Goal: Information Seeking & Learning: Learn about a topic

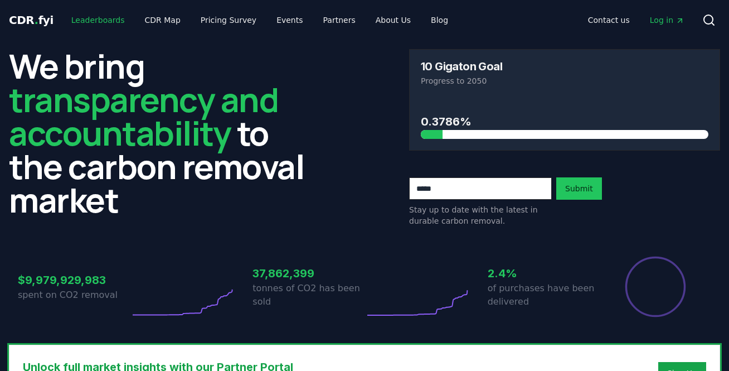
click at [86, 24] on link "Leaderboards" at bounding box center [97, 20] width 71 height 20
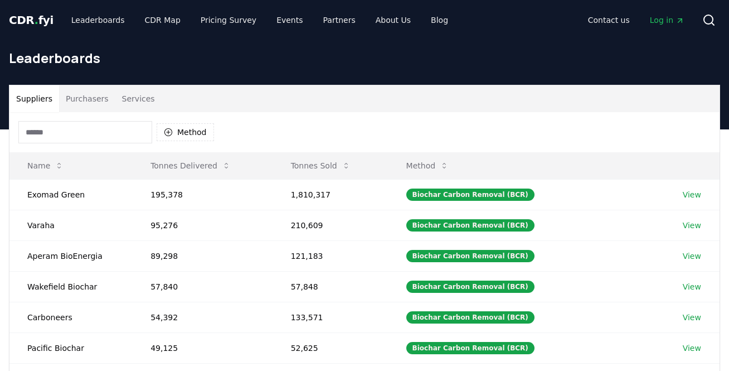
click at [81, 90] on button "Purchasers" at bounding box center [87, 98] width 56 height 27
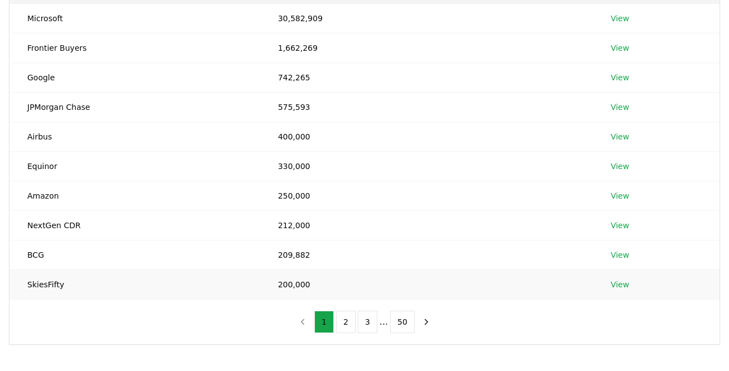
scroll to position [183, 0]
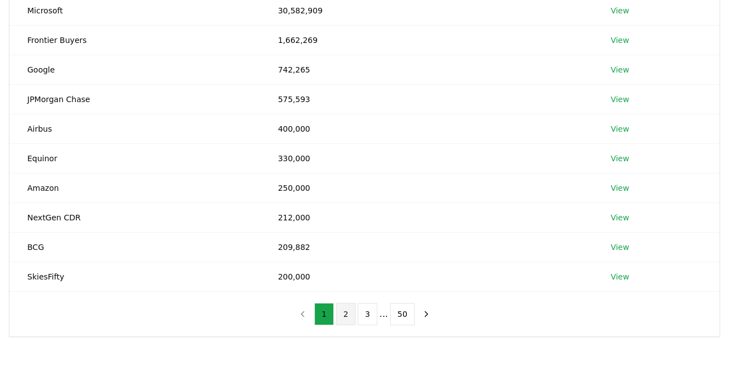
click at [343, 314] on button "2" at bounding box center [346, 314] width 20 height 22
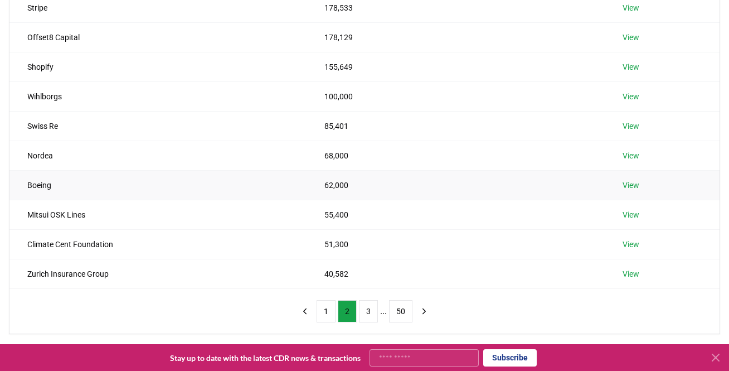
scroll to position [218, 0]
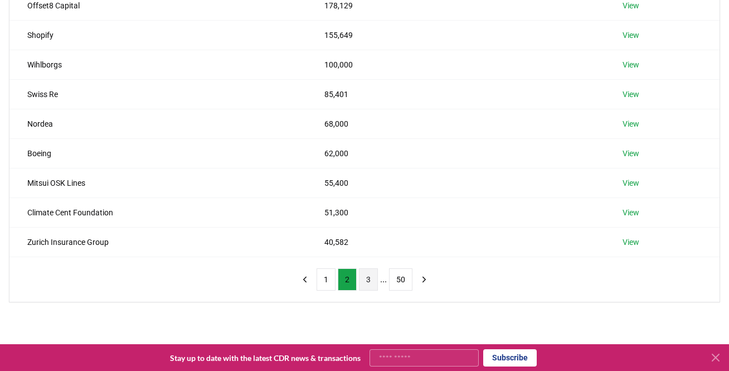
click at [368, 279] on button "3" at bounding box center [368, 279] width 19 height 22
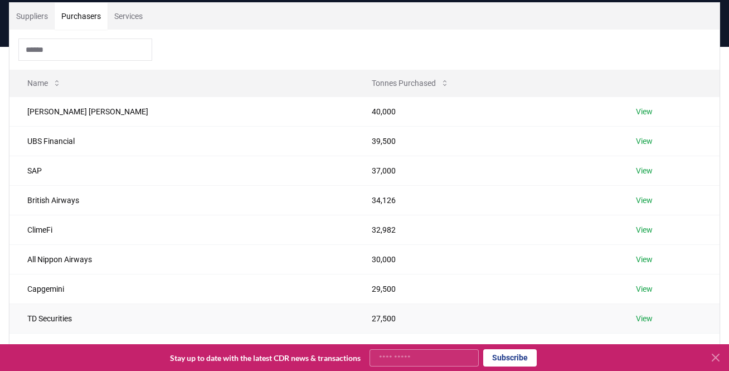
scroll to position [79, 0]
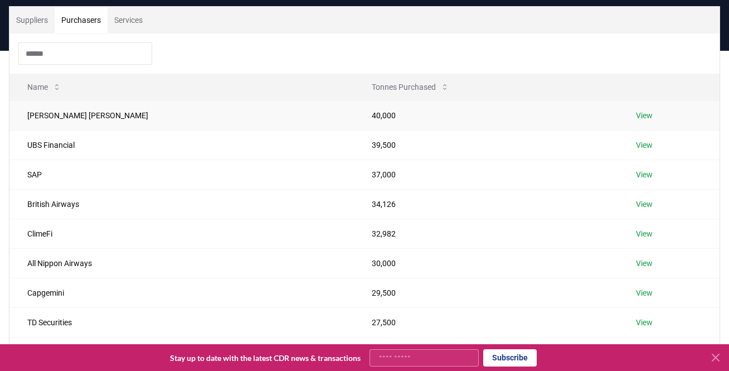
click at [636, 112] on link "View" at bounding box center [644, 115] width 17 height 11
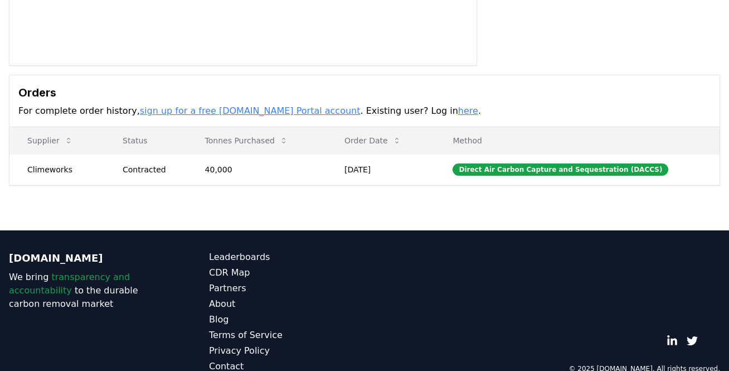
scroll to position [270, 0]
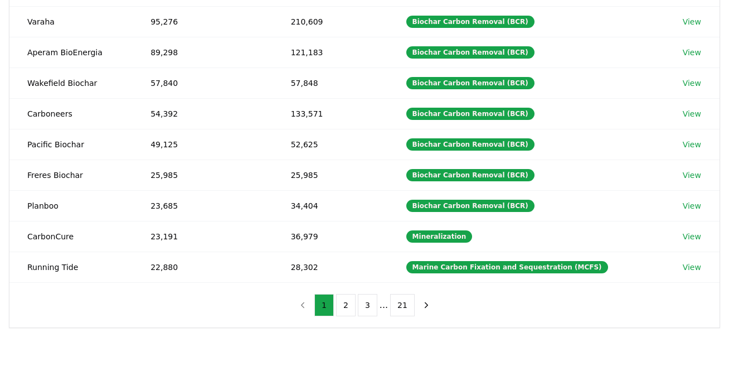
scroll to position [33, 0]
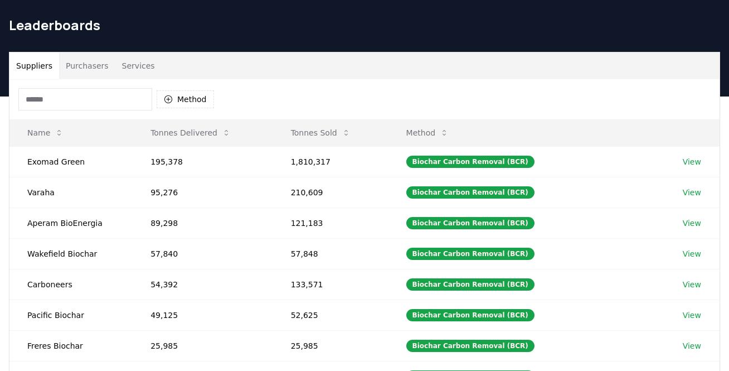
click at [94, 61] on button "Purchasers" at bounding box center [87, 65] width 56 height 27
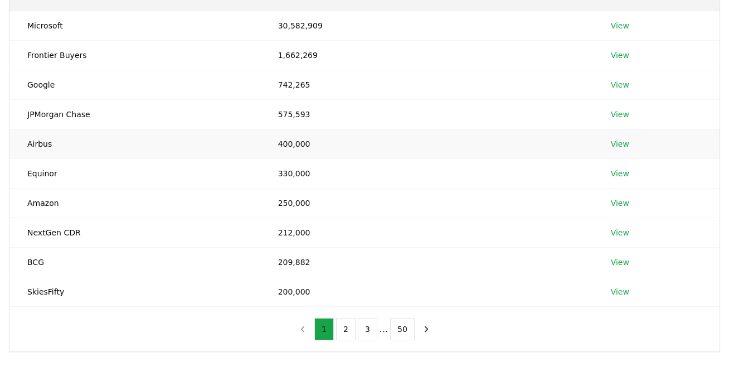
scroll to position [357, 0]
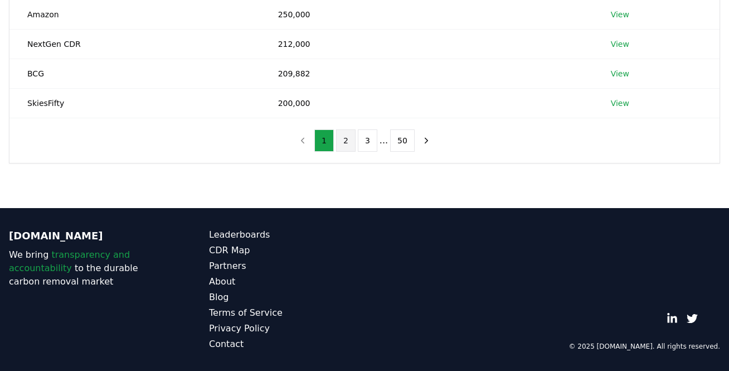
click at [349, 142] on button "2" at bounding box center [346, 140] width 20 height 22
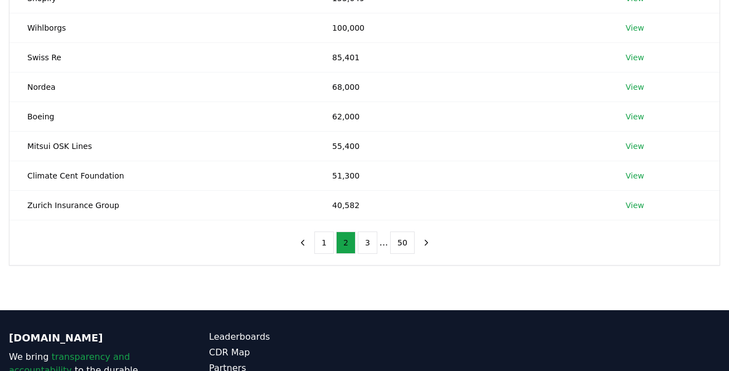
scroll to position [246, 0]
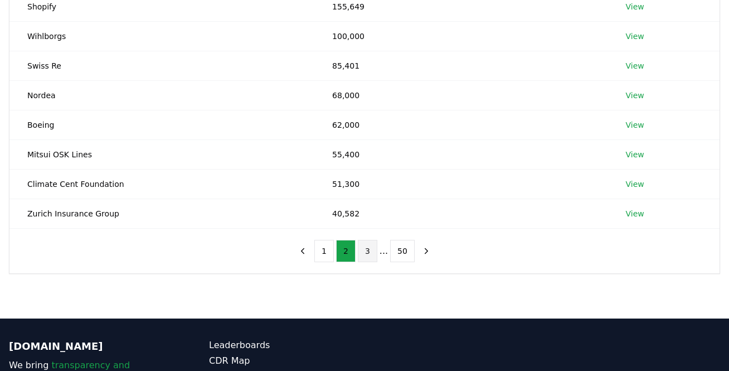
click at [363, 251] on button "3" at bounding box center [368, 251] width 20 height 22
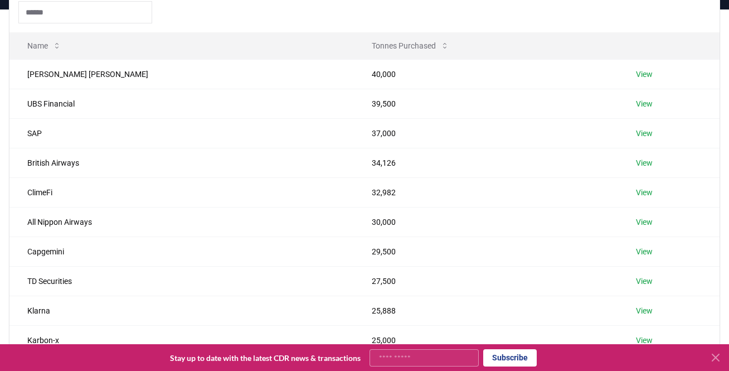
scroll to position [120, 0]
click at [636, 105] on link "View" at bounding box center [644, 103] width 17 height 11
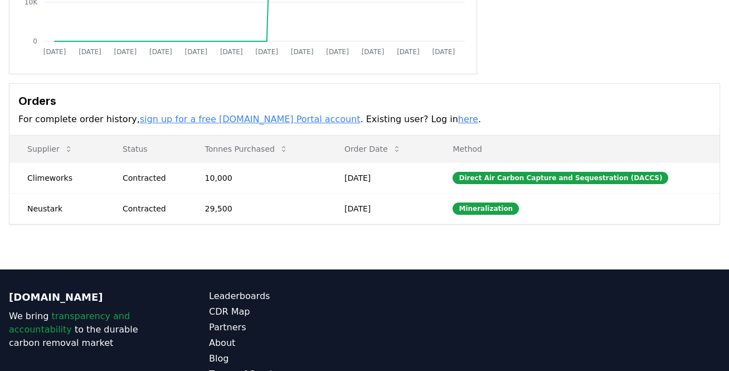
scroll to position [249, 0]
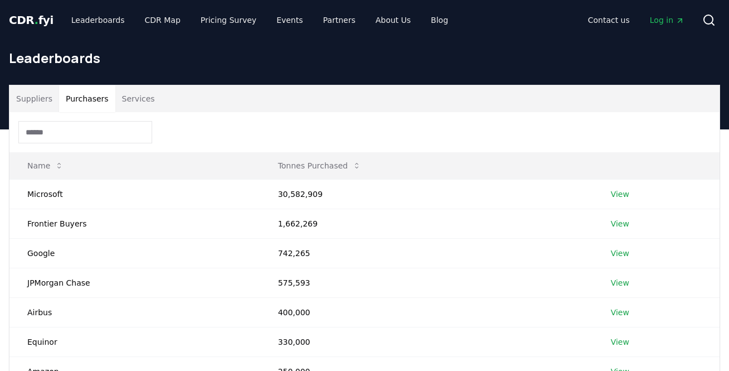
click at [64, 86] on button "Purchasers" at bounding box center [87, 98] width 56 height 27
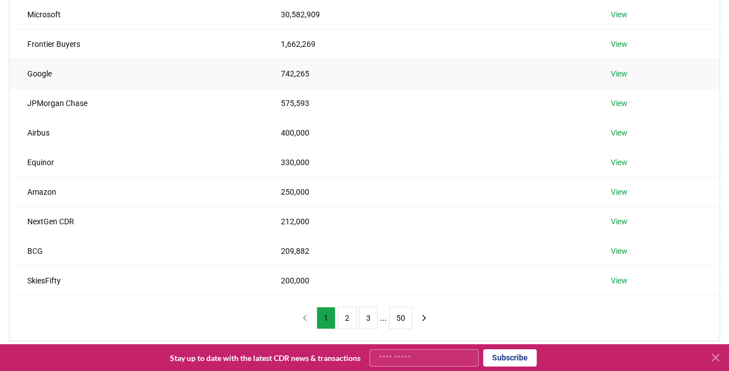
scroll to position [334, 0]
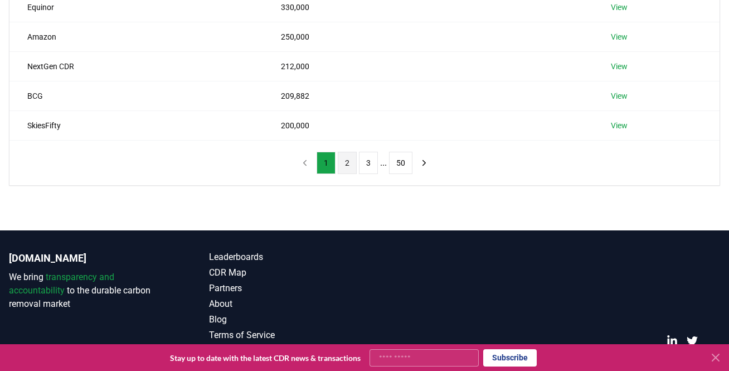
click at [351, 167] on button "2" at bounding box center [347, 163] width 19 height 22
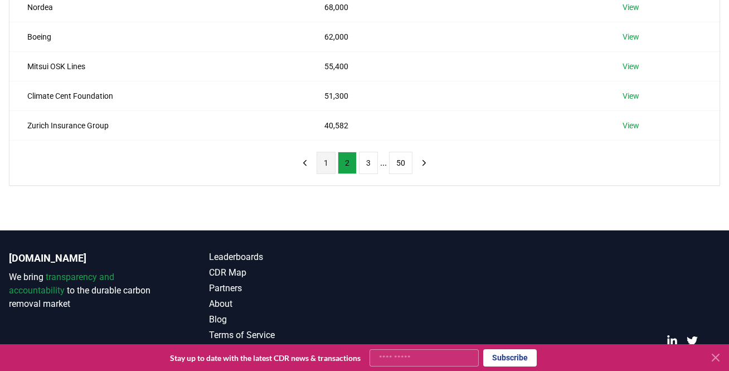
click at [323, 158] on button "1" at bounding box center [326, 163] width 19 height 22
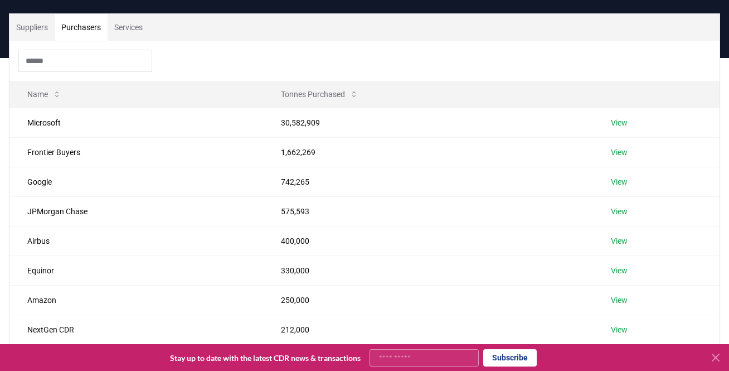
scroll to position [67, 0]
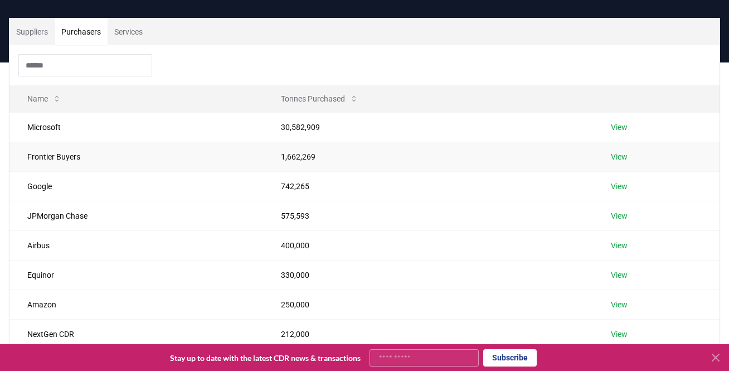
click at [618, 153] on link "View" at bounding box center [619, 156] width 17 height 11
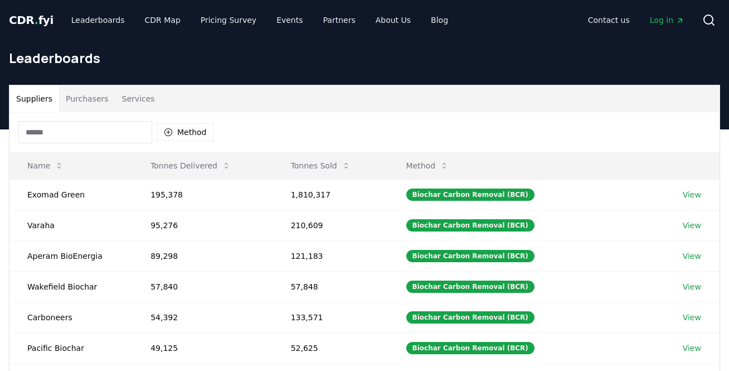
scroll to position [30, 0]
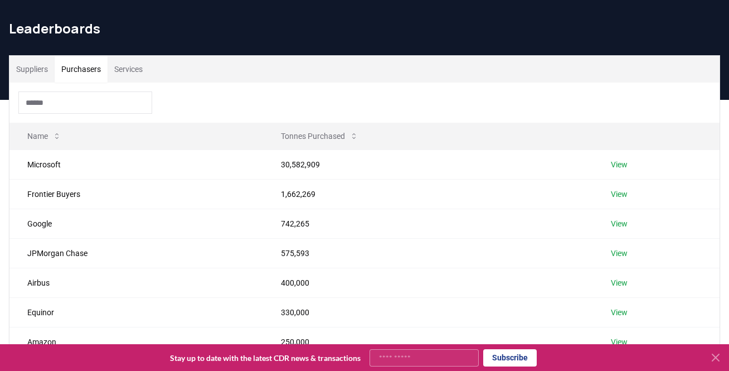
click at [84, 64] on button "Purchasers" at bounding box center [81, 69] width 53 height 27
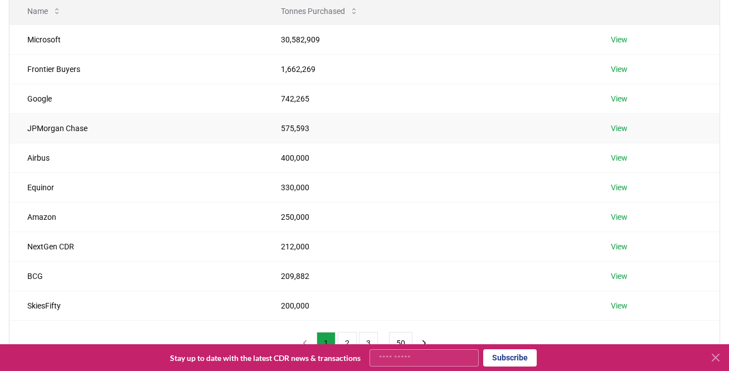
scroll to position [156, 0]
click at [621, 125] on link "View" at bounding box center [619, 127] width 17 height 11
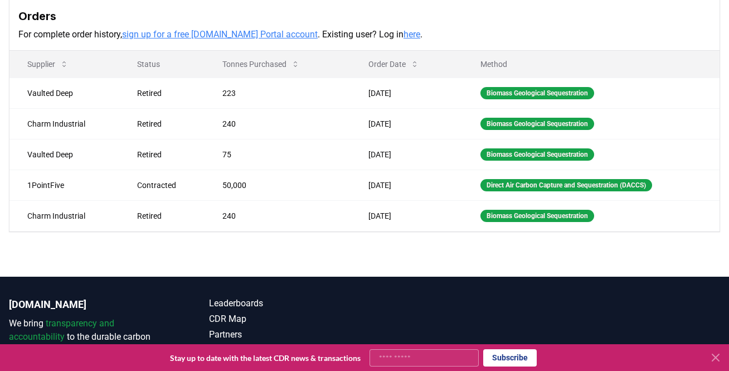
scroll to position [334, 0]
